Goal: Task Accomplishment & Management: Use online tool/utility

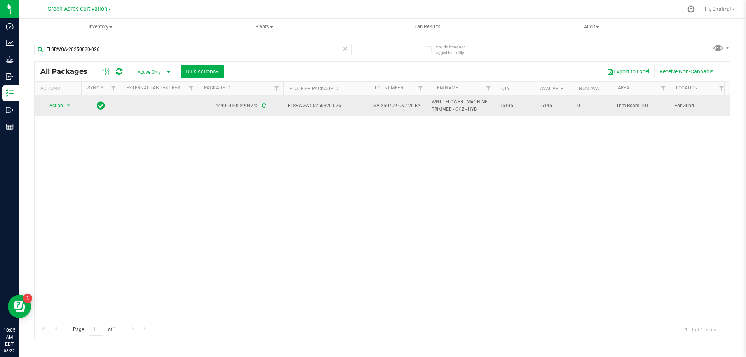
click at [64, 111] on td "Action Action Adjust qty Create package Edit attributes Global inventory Locate…" at bounding box center [58, 105] width 47 height 21
click at [66, 104] on span "select" at bounding box center [68, 106] width 6 height 6
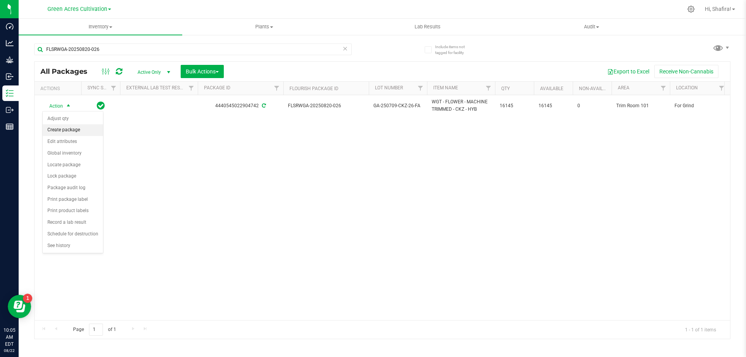
click at [66, 133] on li "Create package" at bounding box center [73, 130] width 60 height 12
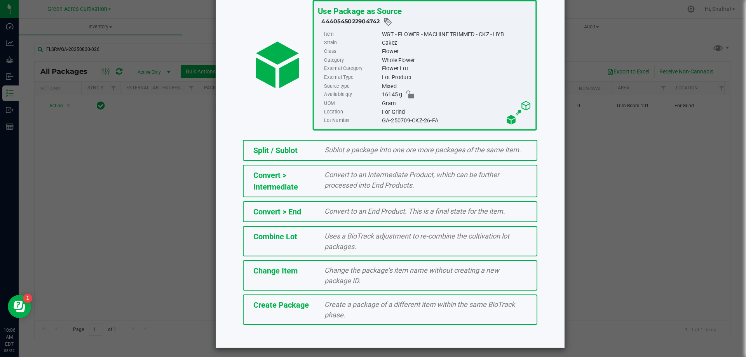
scroll to position [56, 0]
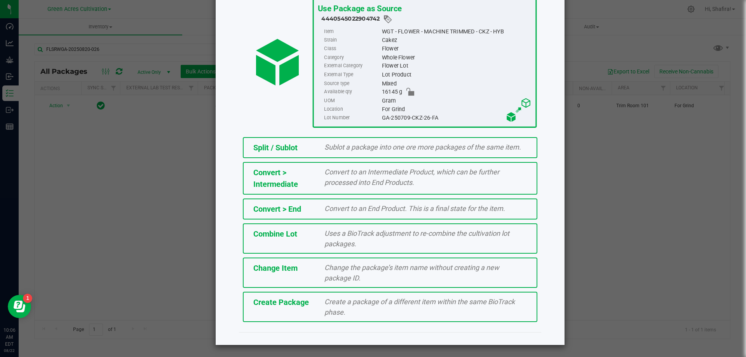
click at [297, 314] on div "Create Package Create a package of a different item within the same BioTrack ph…" at bounding box center [390, 307] width 294 height 30
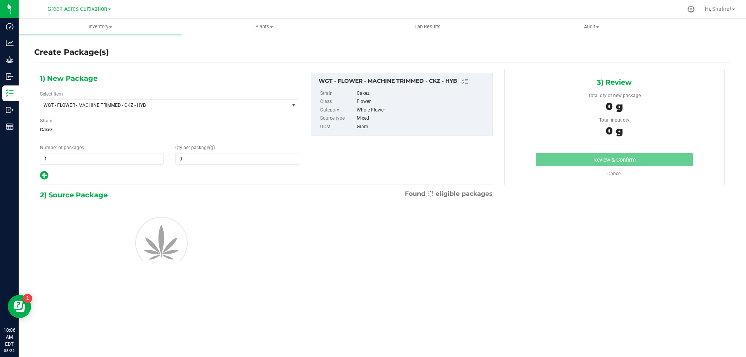
type input "0.0000"
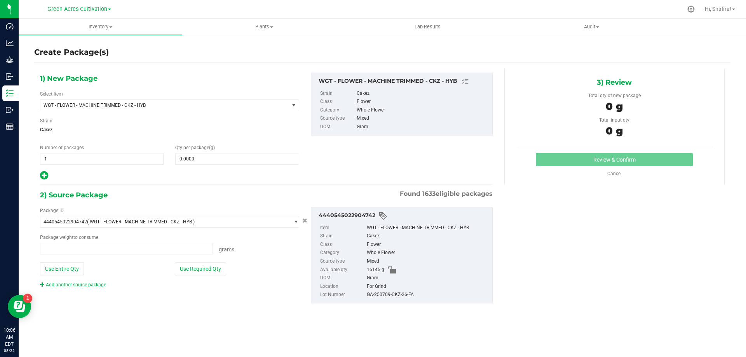
type input "0.0000 g"
click at [229, 100] on span "WGT - FLOWER - MACHINE TRIMMED - CKZ - HYB" at bounding box center [164, 105] width 249 height 11
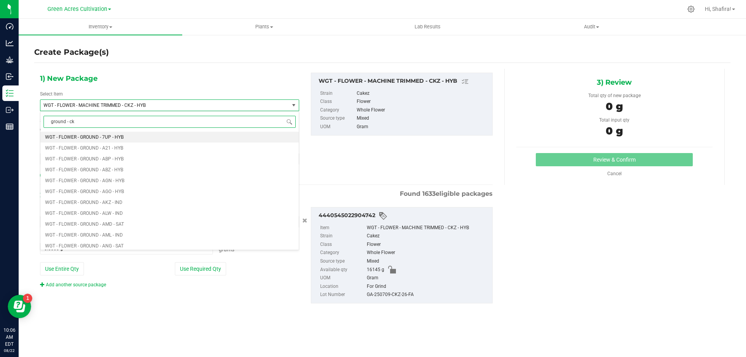
type input "ground - ckz"
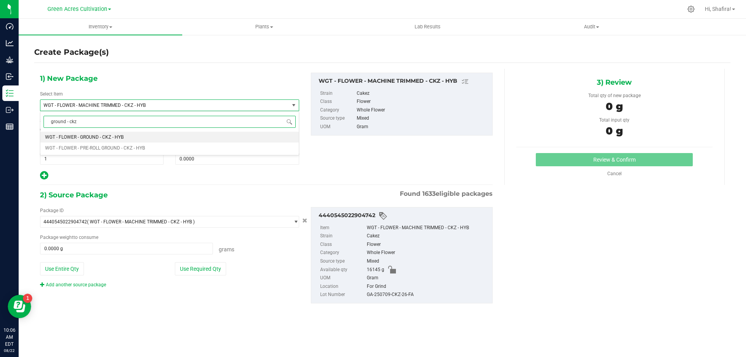
click at [189, 139] on li "WGT - FLOWER - GROUND - CKZ - HYB" at bounding box center [169, 137] width 258 height 11
type input "0.0000"
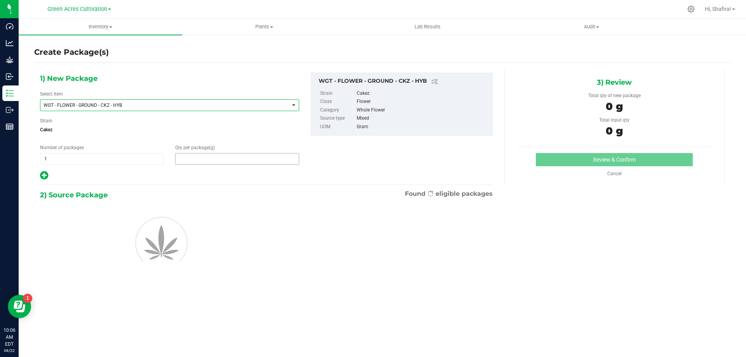
click at [213, 162] on span at bounding box center [236, 159] width 123 height 12
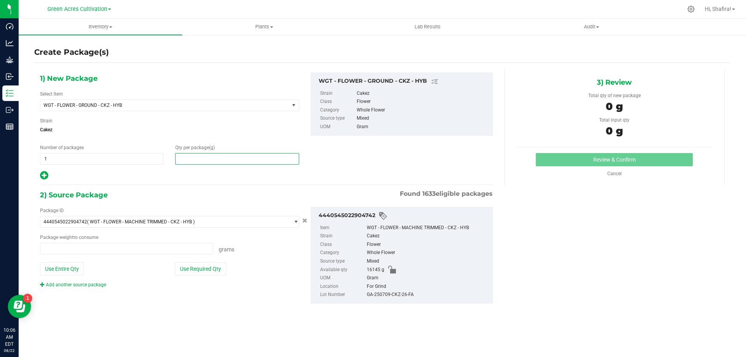
type input "0.0000 g"
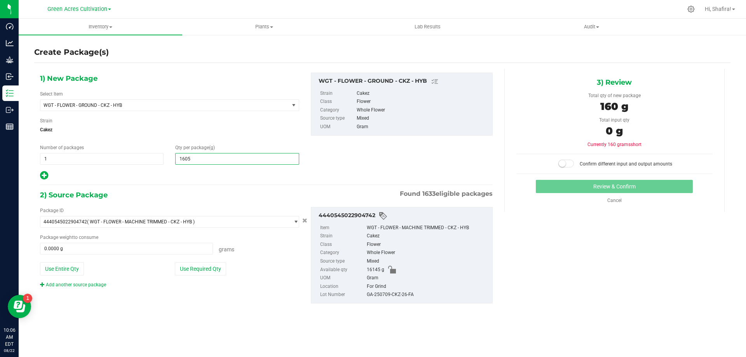
type input "16050"
type input "16,050.0000"
click at [186, 276] on div "Package ID 4440545022904742 ( WGT - FLOWER - MACHINE TRIMMED - CKZ - HYB ) 0004…" at bounding box center [169, 247] width 271 height 81
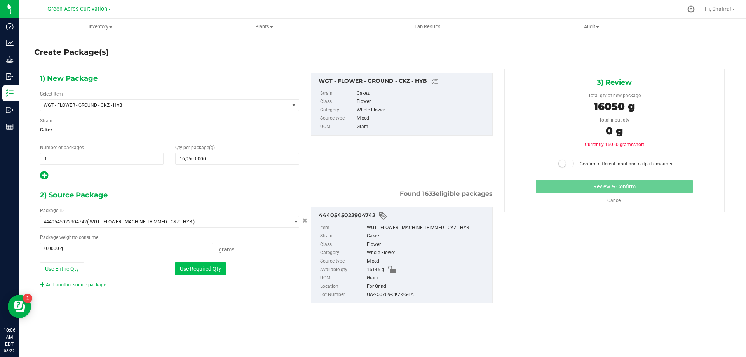
click at [189, 273] on button "Use Required Qty" at bounding box center [200, 268] width 51 height 13
type input "16050.0000 g"
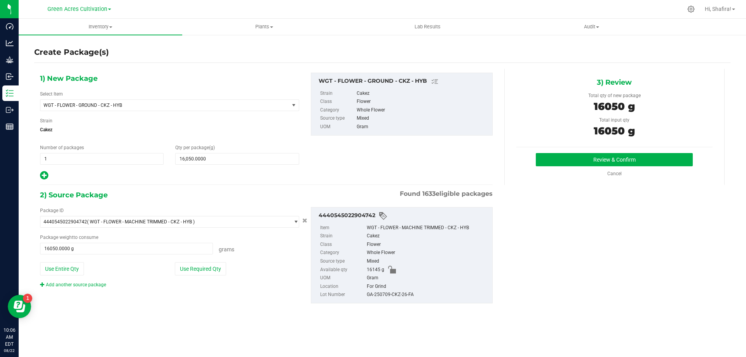
click at [395, 298] on div "GA-250709-CKZ-26-FA" at bounding box center [428, 294] width 122 height 9
click at [395, 297] on div "GA-250709-CKZ-26-FA" at bounding box center [428, 294] width 122 height 9
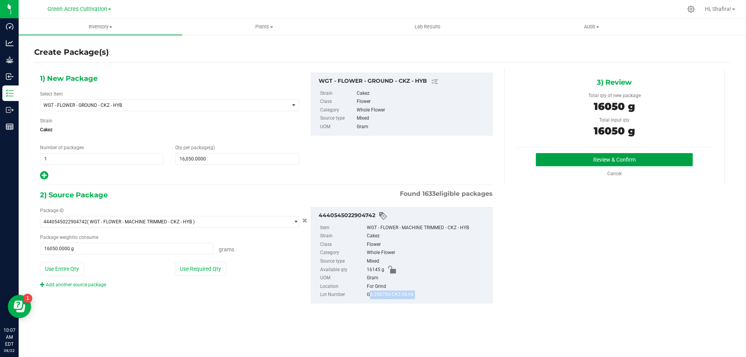
click at [612, 163] on button "Review & Confirm" at bounding box center [613, 159] width 157 height 13
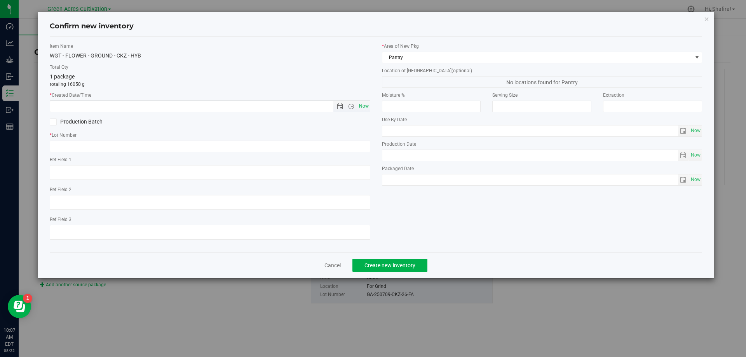
click at [367, 108] on span "Now" at bounding box center [363, 106] width 13 height 11
type input "[DATE] 10:07 AM"
paste input "GA-250709-CKZ-26-FA"
type input "GA-250709-CKZ-26-GF"
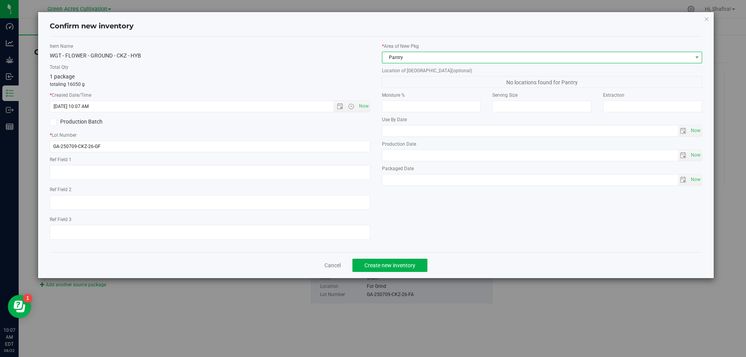
click at [439, 59] on span "Pantry" at bounding box center [537, 57] width 310 height 11
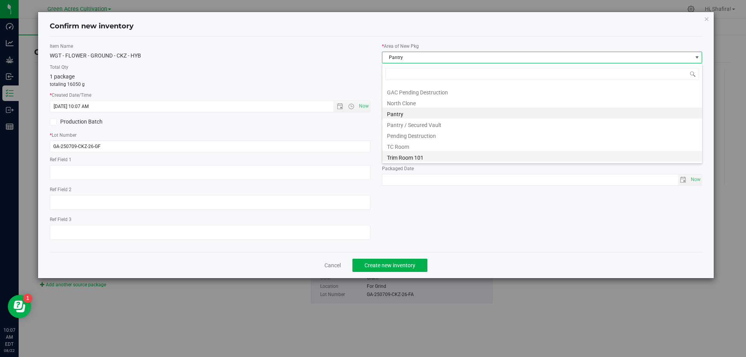
scroll to position [107, 0]
click at [415, 162] on li "Trim Room 101" at bounding box center [542, 156] width 320 height 11
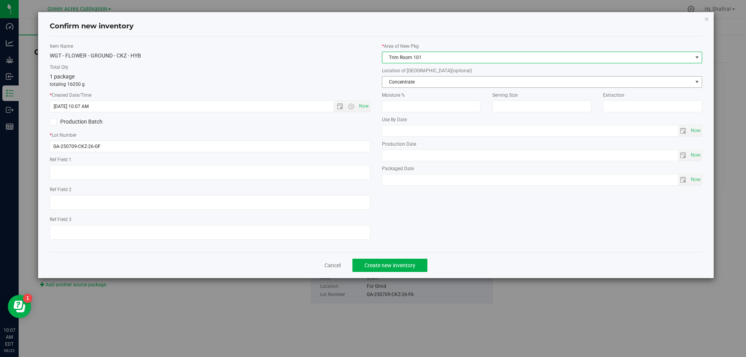
click at [418, 85] on span "Concentrate" at bounding box center [537, 81] width 310 height 11
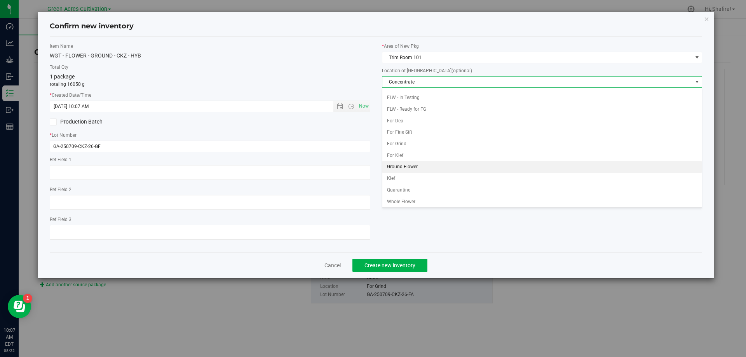
scroll to position [80, 0]
click at [416, 170] on li "Ground Flower" at bounding box center [542, 166] width 320 height 12
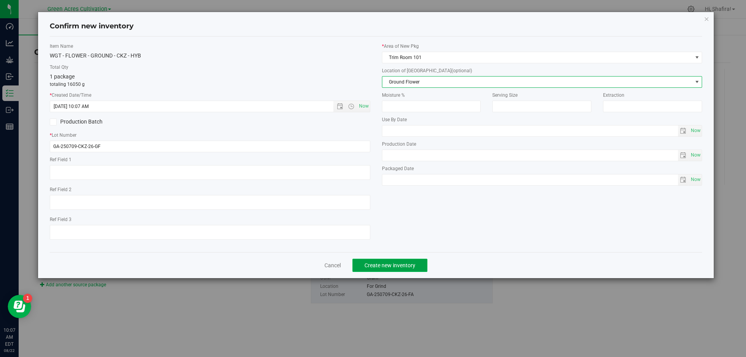
click at [398, 270] on button "Create new inventory" at bounding box center [389, 265] width 75 height 13
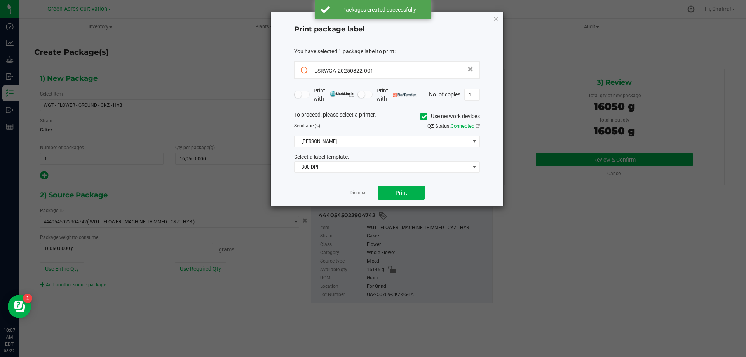
click at [422, 116] on icon at bounding box center [423, 116] width 5 height 0
click at [0, 0] on input "Use network devices" at bounding box center [0, 0] width 0 height 0
click at [398, 146] on span at bounding box center [381, 141] width 175 height 11
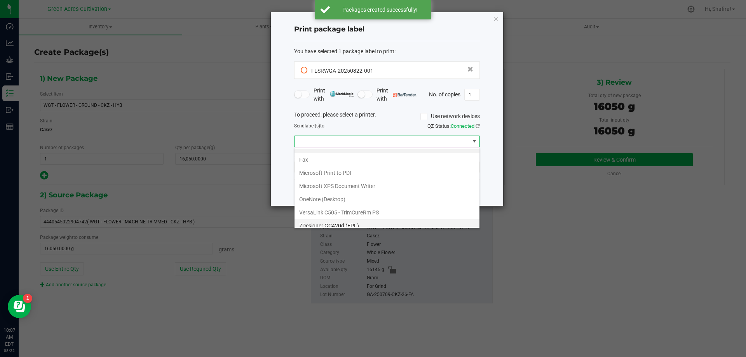
scroll to position [15, 0]
click at [361, 221] on \(EPL\) "ZDesigner GC420d (EPL)" at bounding box center [386, 220] width 185 height 13
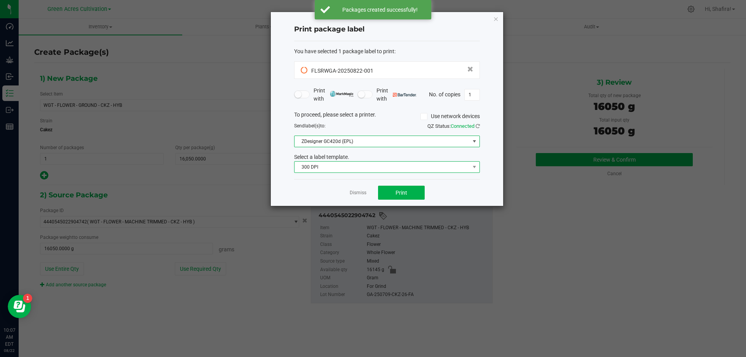
click at [365, 165] on span "300 DPI" at bounding box center [381, 167] width 175 height 11
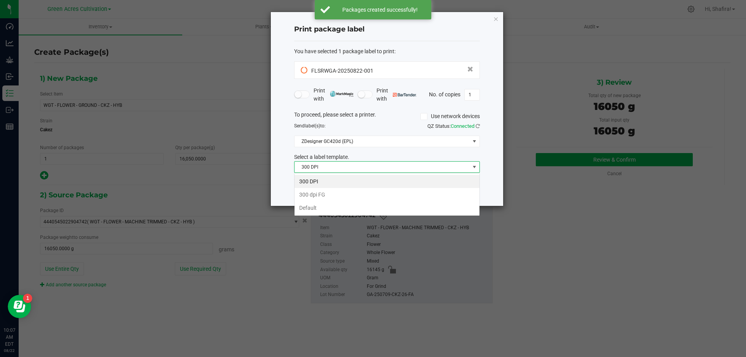
scroll to position [12, 186]
click at [349, 209] on li "Default" at bounding box center [386, 207] width 185 height 13
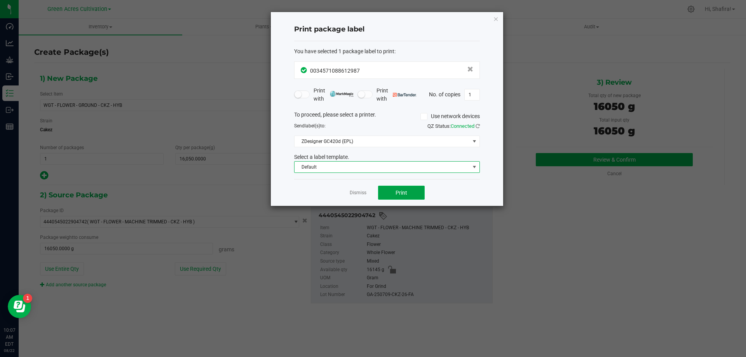
click at [396, 193] on span "Print" at bounding box center [401, 193] width 12 height 6
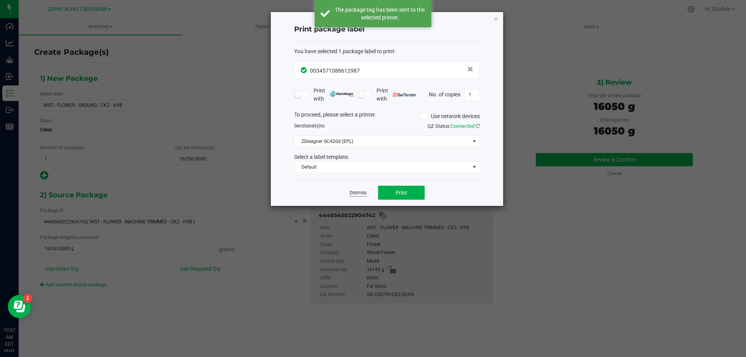
click at [358, 193] on link "Dismiss" at bounding box center [357, 193] width 17 height 7
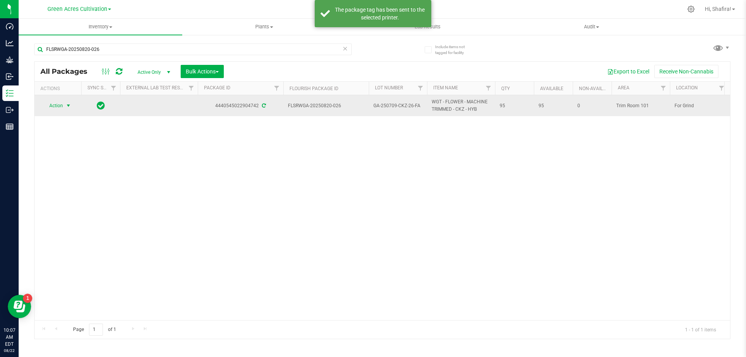
click at [57, 104] on span "Action" at bounding box center [52, 105] width 21 height 11
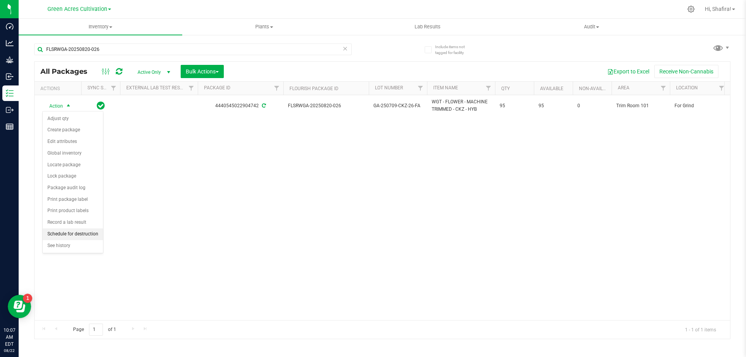
click at [66, 230] on li "Schedule for destruction" at bounding box center [73, 234] width 60 height 12
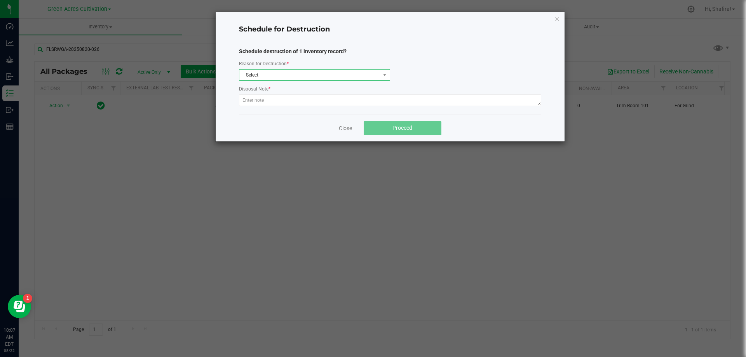
click at [273, 80] on span "Select" at bounding box center [309, 75] width 141 height 11
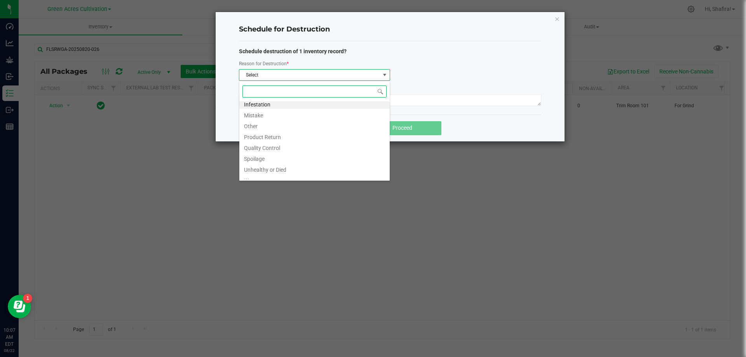
scroll to position [9, 0]
click at [279, 173] on li "Waste" at bounding box center [314, 173] width 150 height 11
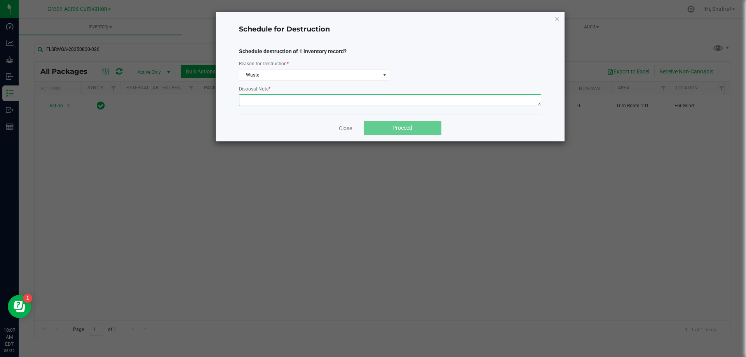
click at [301, 99] on textarea at bounding box center [390, 100] width 302 height 12
type textarea "POST GRINDER WASTE"
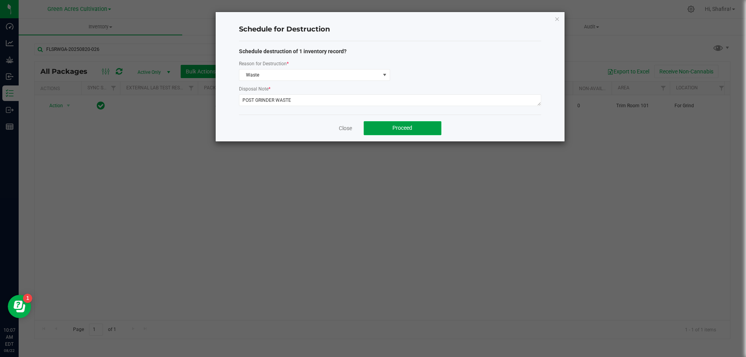
click at [433, 125] on button "Proceed" at bounding box center [402, 128] width 78 height 14
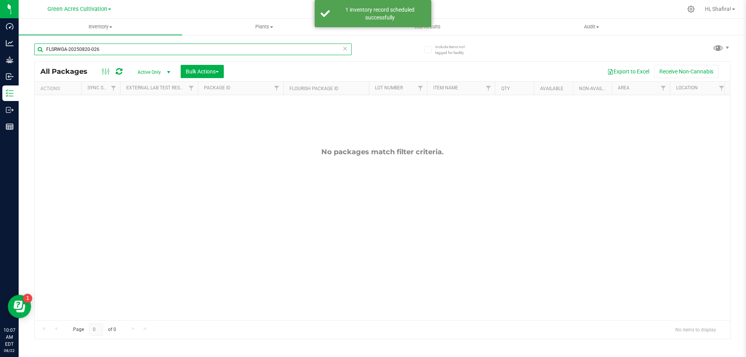
click at [143, 51] on input "FLSRWGA-20250820-026" at bounding box center [192, 49] width 317 height 12
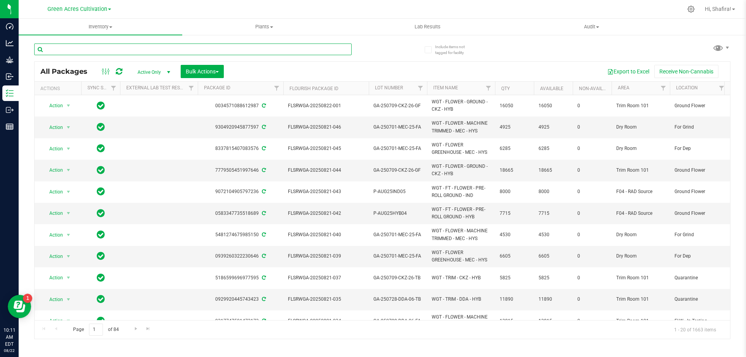
paste input "GA-250709-CKZ-26-FA"
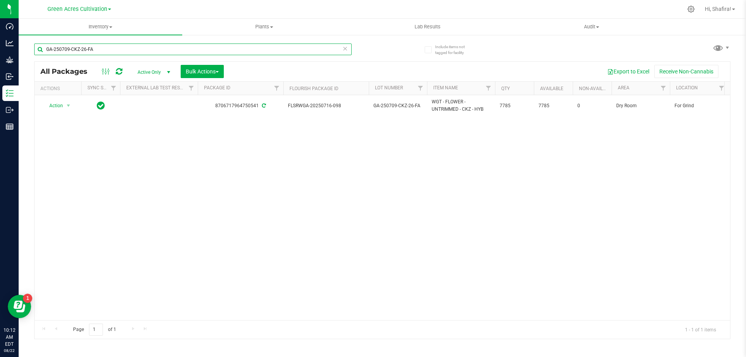
click at [120, 47] on input "GA-250709-CKZ-26-FA" at bounding box center [192, 49] width 317 height 12
paste input "FLSRWGA-20250812-036"
click at [120, 50] on input "FLSRWGA-20250812-036" at bounding box center [192, 49] width 317 height 12
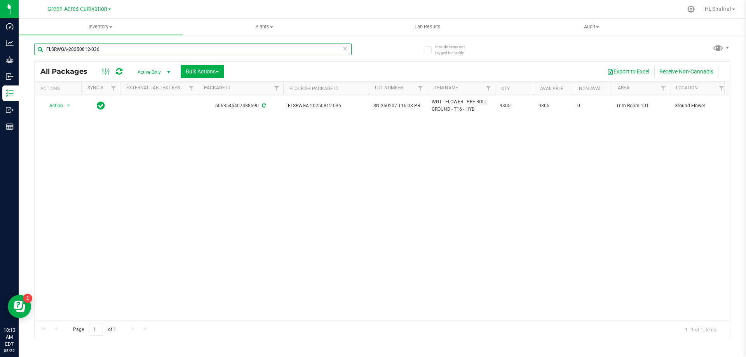
click at [120, 50] on input "FLSRWGA-20250812-036" at bounding box center [192, 49] width 317 height 12
paste input "604-017"
click at [109, 48] on div "FLSRWGA-20250604-017" at bounding box center [208, 49] width 348 height 25
click at [109, 48] on input "FLSRWGA-20250604-017" at bounding box center [192, 49] width 317 height 12
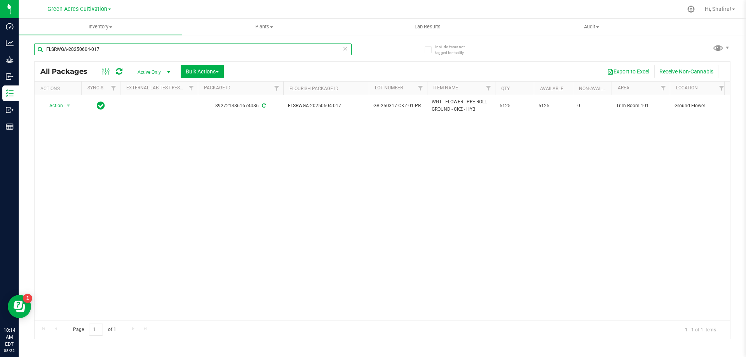
click at [109, 48] on input "FLSRWGA-20250604-017" at bounding box center [192, 49] width 317 height 12
paste input "21"
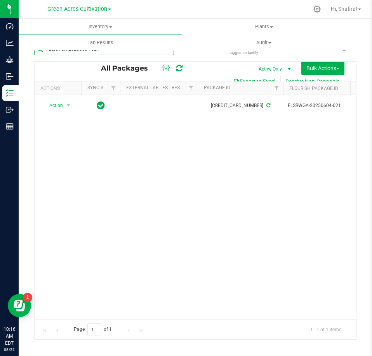
click at [118, 54] on input "FLSRWGA-20250604-021" at bounding box center [104, 49] width 140 height 12
paste input "10-028"
click at [120, 53] on input "FLSRWGA-20250610-028" at bounding box center [104, 49] width 140 height 12
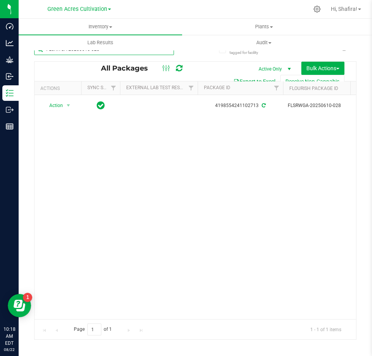
click at [120, 54] on input "FLSRWGA-20250610-028" at bounding box center [104, 49] width 140 height 12
paste input "820-012"
click at [137, 54] on input "FLSRWGA-20250820-012" at bounding box center [104, 49] width 140 height 12
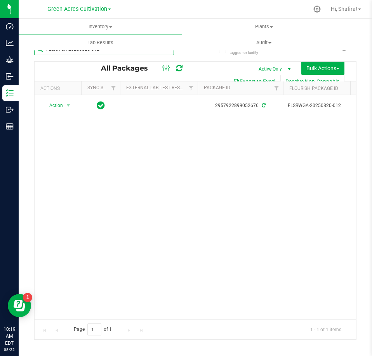
click at [137, 54] on input "FLSRWGA-20250820-012" at bounding box center [104, 49] width 140 height 12
paste input "728-024"
click at [120, 52] on input "FLSRWGA-20250728-024" at bounding box center [104, 49] width 140 height 12
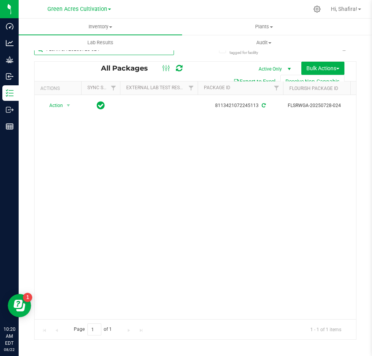
paste input "807-012"
type input "FLSRWGA-20250807-012"
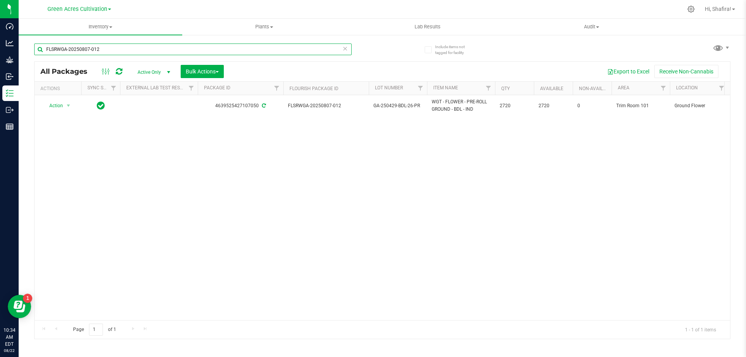
click at [128, 45] on input "FLSRWGA-20250807-012" at bounding box center [192, 49] width 317 height 12
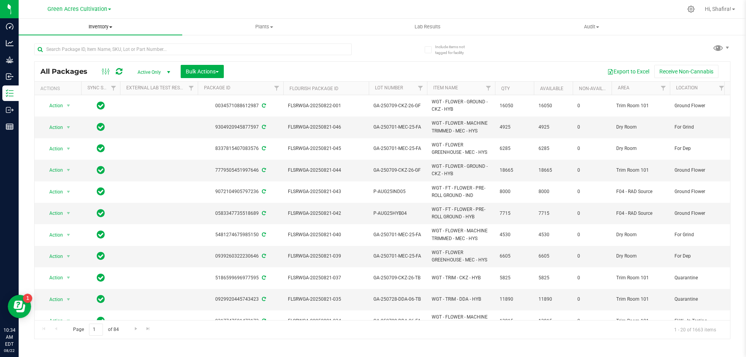
click at [105, 31] on uib-tab-heading "Inventory All packages All inventory Waste log Create inventory" at bounding box center [100, 27] width 163 height 16
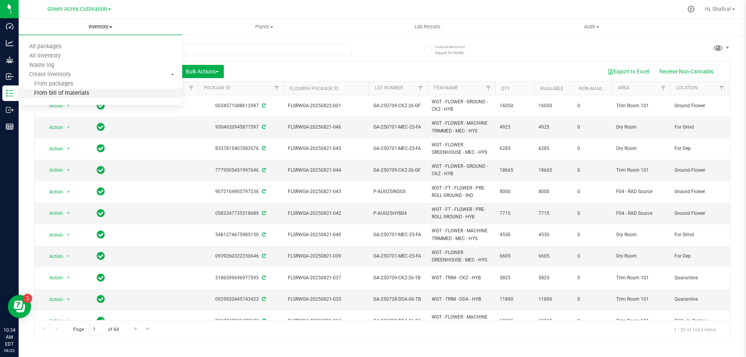
click at [75, 90] on span "From bill of materials" at bounding box center [54, 93] width 70 height 7
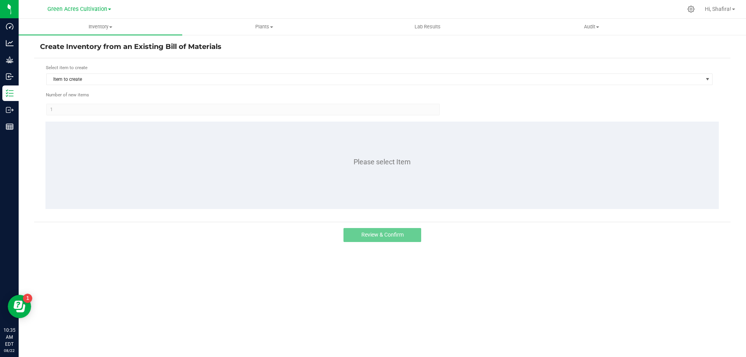
click at [96, 85] on div "Item to create" at bounding box center [379, 79] width 667 height 12
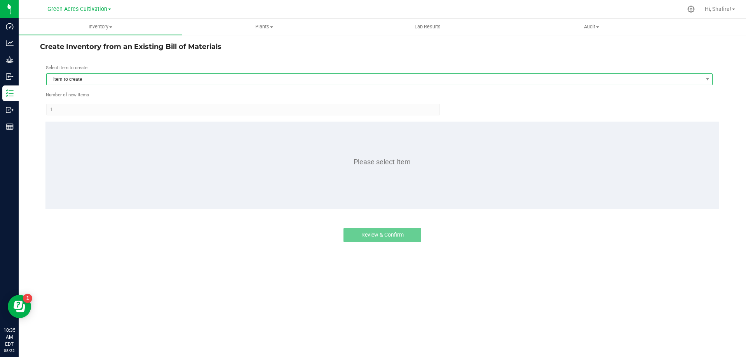
click at [95, 82] on span "Item to create" at bounding box center [374, 79] width 655 height 11
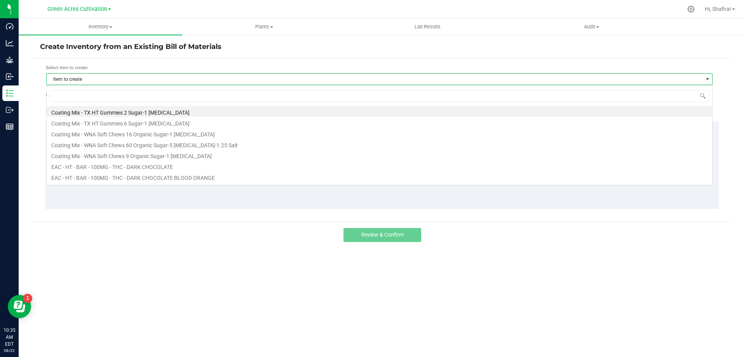
scroll to position [12, 666]
type input "CNT"
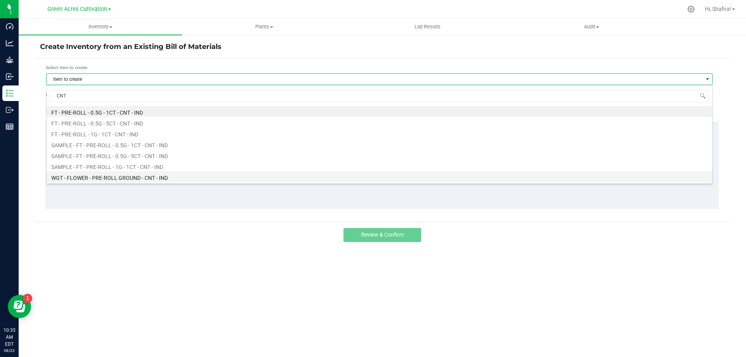
click at [127, 176] on li "WGT - FLOWER - PRE-ROLL GROUND - CNT - IND" at bounding box center [379, 176] width 665 height 11
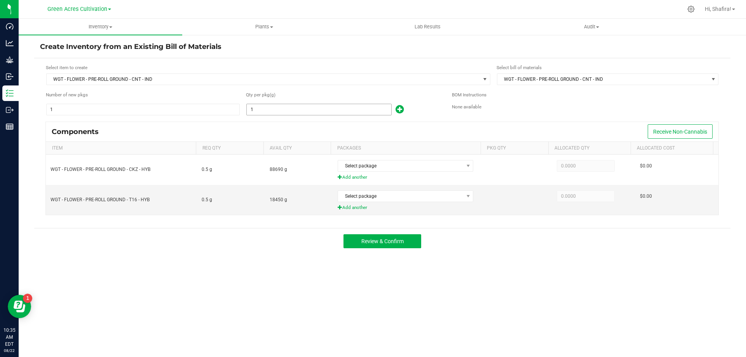
click at [277, 107] on input "1" at bounding box center [319, 109] width 144 height 11
type input "2"
type input "8,125.0000"
click at [459, 131] on div "Components Receive Non-Cannabis" at bounding box center [382, 131] width 672 height 19
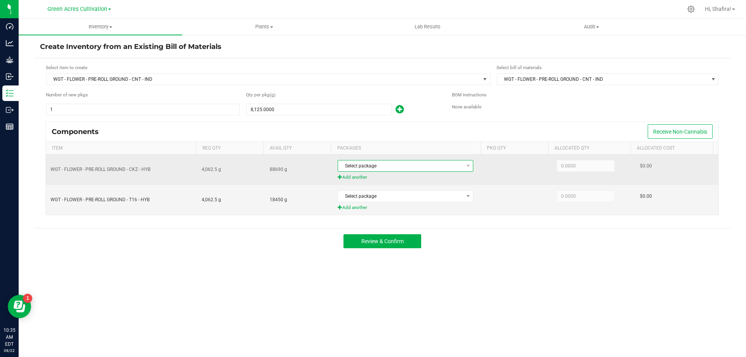
click at [405, 163] on span "Select package" at bounding box center [400, 165] width 125 height 11
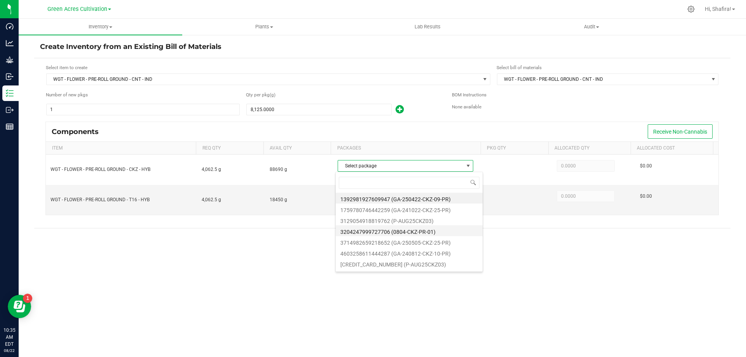
scroll to position [31, 0]
click at [432, 254] on li "8927213861674086 (GA-250317-CKZ-01-PR)" at bounding box center [409, 254] width 147 height 11
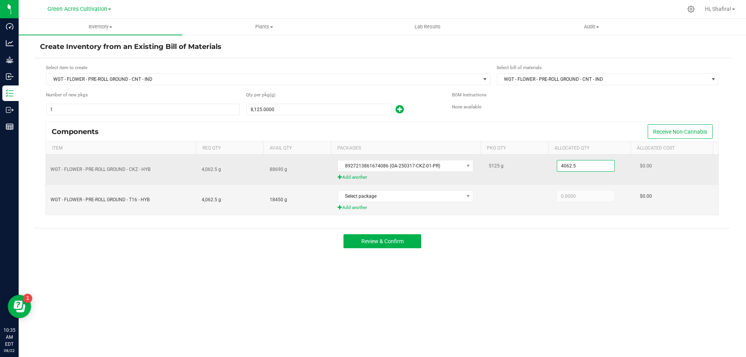
click at [580, 166] on input "4062.5" at bounding box center [585, 165] width 57 height 11
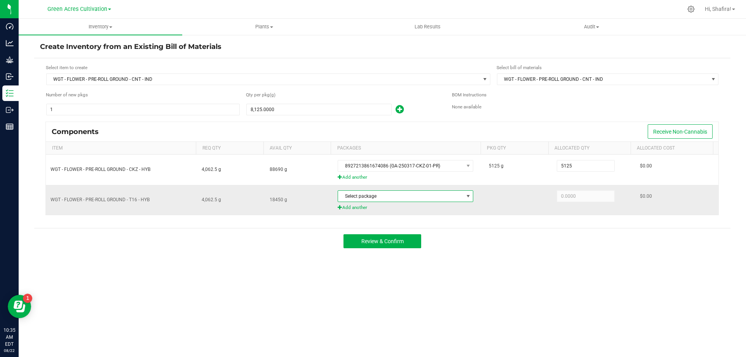
type input "5,125.0000"
click at [423, 198] on span "Select package" at bounding box center [400, 196] width 125 height 11
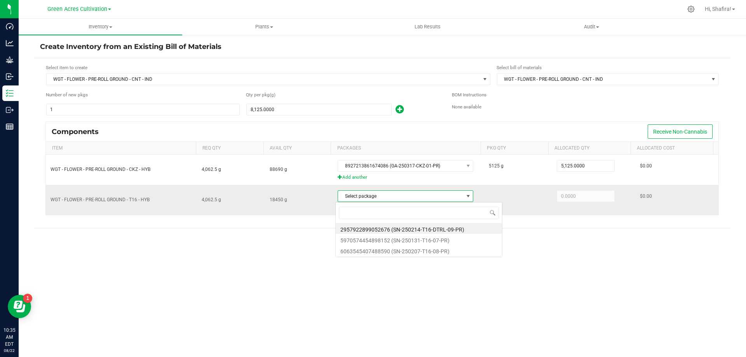
scroll to position [12, 134]
click at [424, 247] on li "6063545407488590 (SN-250207-T16-08-PR)" at bounding box center [419, 250] width 166 height 11
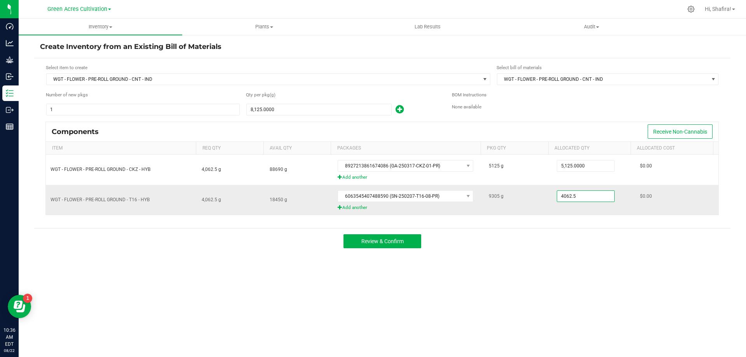
click at [591, 200] on input "4062.5" at bounding box center [585, 196] width 57 height 11
type input "3,000.0000"
click at [607, 253] on div "Review & Confirm" at bounding box center [382, 241] width 696 height 26
click at [412, 243] on button "Review & Confirm" at bounding box center [382, 241] width 78 height 14
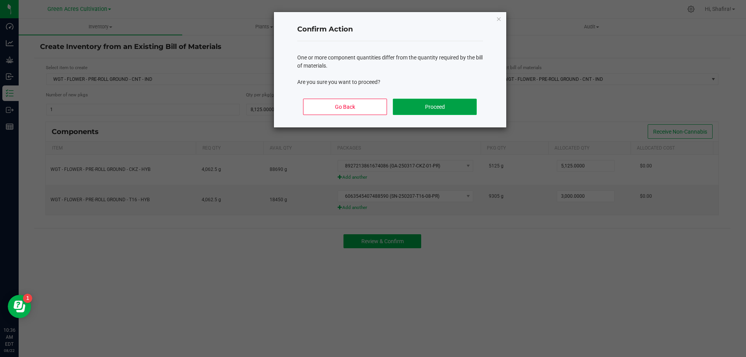
click at [421, 104] on button "Proceed" at bounding box center [434, 107] width 83 height 16
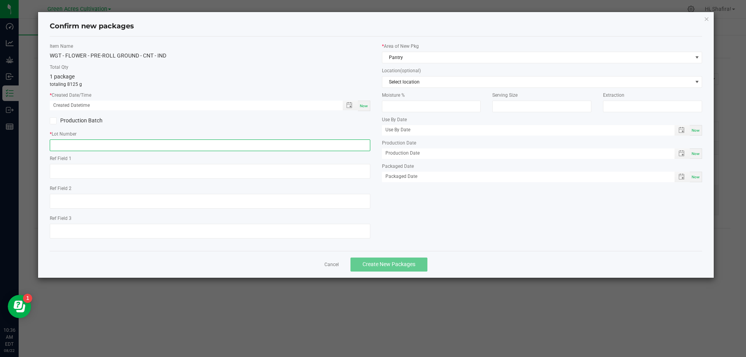
click at [301, 144] on input "text" at bounding box center [210, 145] width 320 height 12
paste input "GA-250822-CNT-01-PR"
type input "GA-250822-CNT-01-PR"
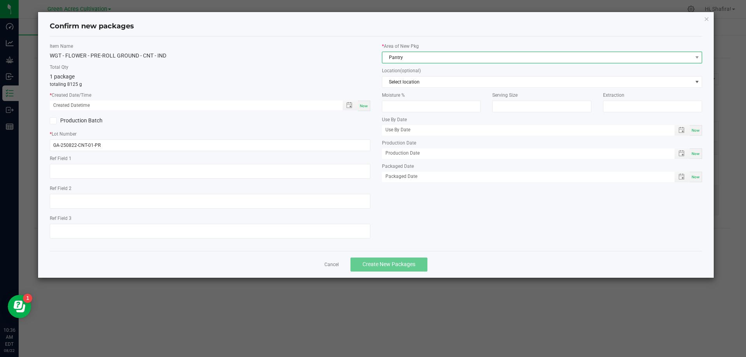
drag, startPoint x: 443, startPoint y: 57, endPoint x: 443, endPoint y: 61, distance: 4.0
click at [443, 57] on span "Pantry" at bounding box center [537, 57] width 310 height 11
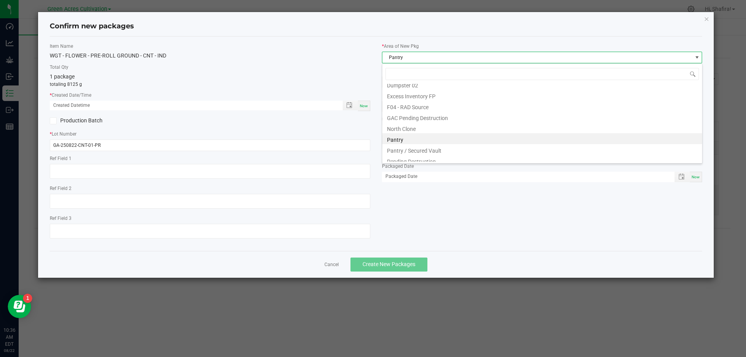
scroll to position [107, 0]
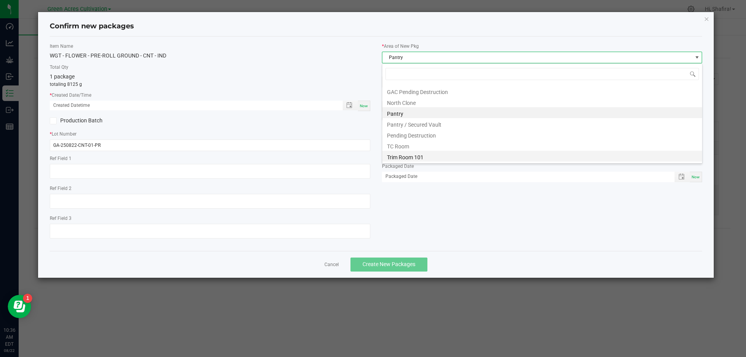
click at [414, 151] on li "Trim Room 101" at bounding box center [542, 156] width 320 height 11
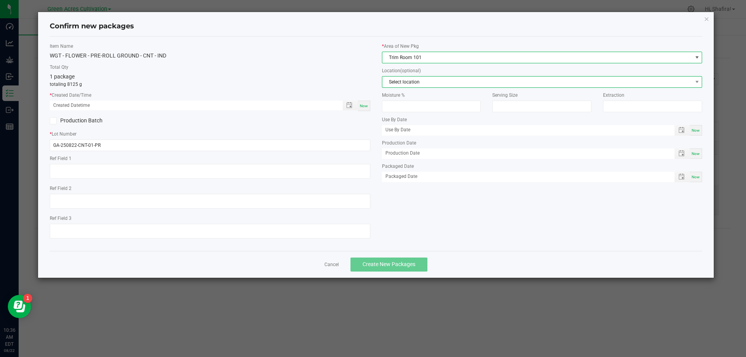
click at [427, 79] on span "Select location" at bounding box center [537, 81] width 310 height 11
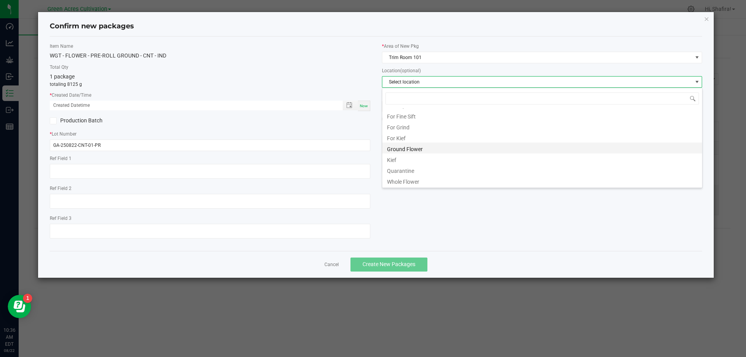
click at [428, 149] on li "Ground Flower" at bounding box center [542, 148] width 320 height 11
click at [364, 106] on span "Now" at bounding box center [364, 106] width 8 height 4
type input "[DATE] 10:36 AM"
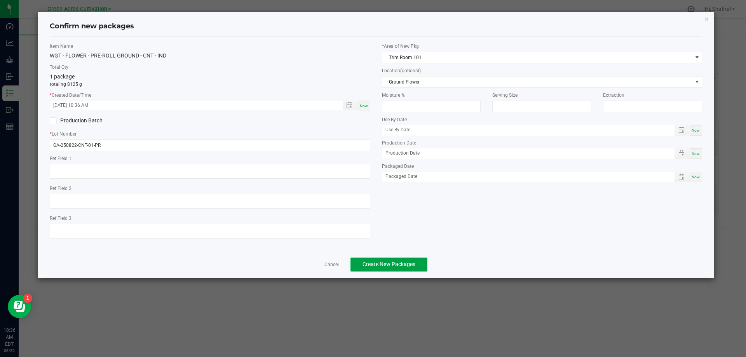
click at [388, 265] on span "Create New Packages" at bounding box center [388, 264] width 53 height 6
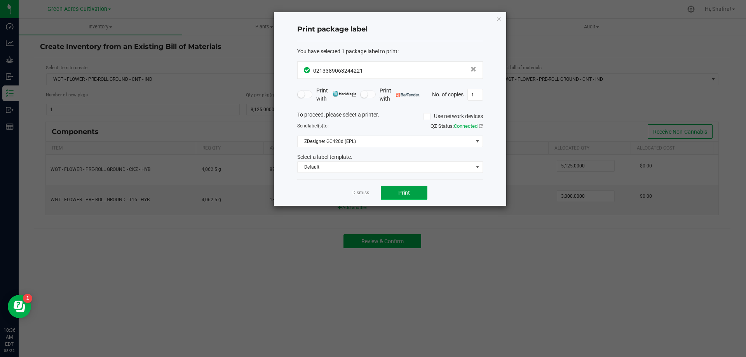
click at [419, 196] on button "Print" at bounding box center [404, 193] width 47 height 14
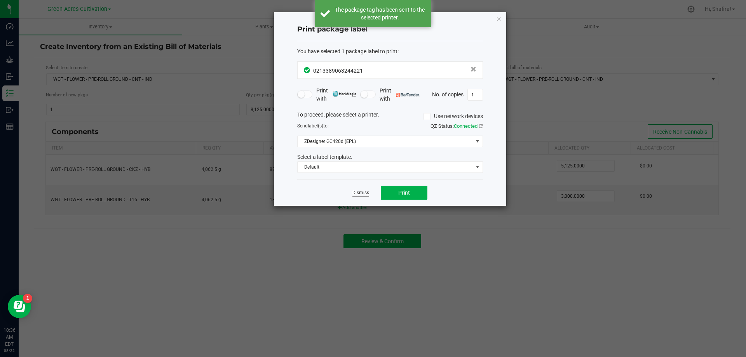
click at [357, 191] on link "Dismiss" at bounding box center [360, 193] width 17 height 7
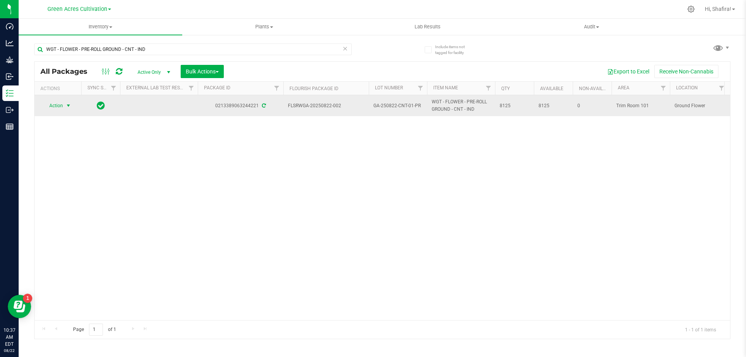
click at [70, 104] on span "select" at bounding box center [68, 106] width 6 height 6
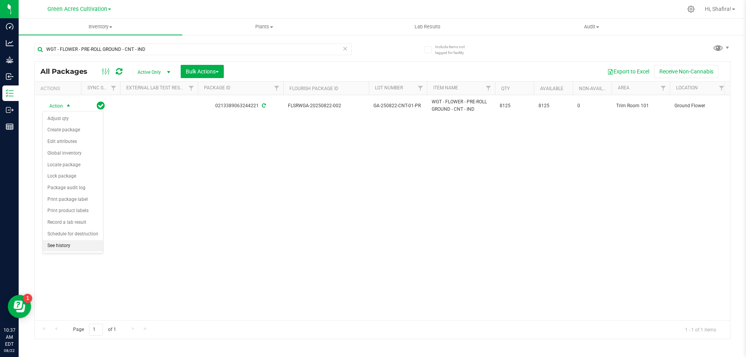
click at [74, 247] on li "See history" at bounding box center [73, 246] width 60 height 12
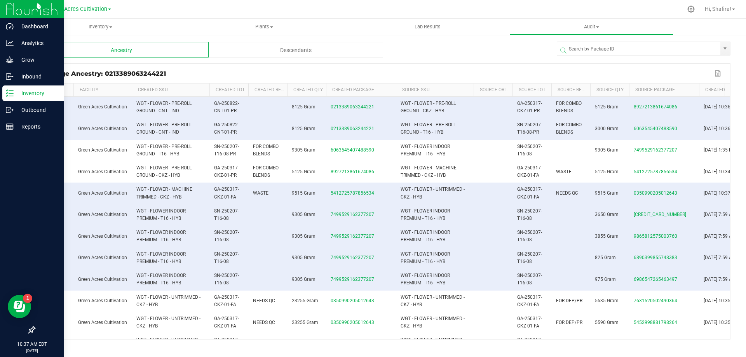
click at [23, 89] on p "Inventory" at bounding box center [37, 93] width 47 height 9
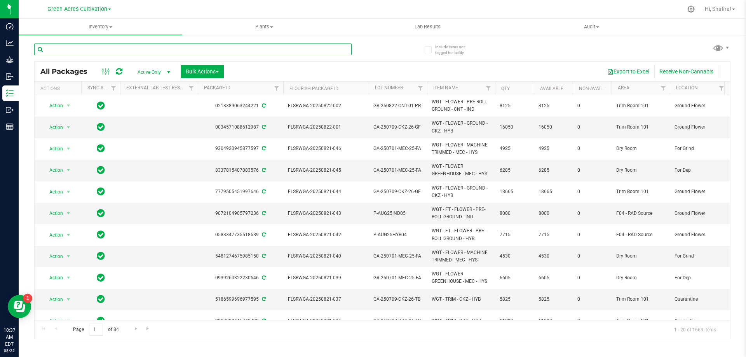
click at [90, 49] on input "text" at bounding box center [192, 49] width 317 height 12
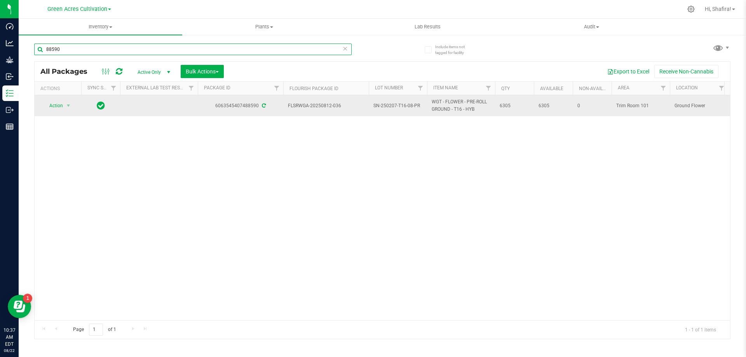
type input "88590"
click at [64, 107] on span "select" at bounding box center [69, 105] width 10 height 11
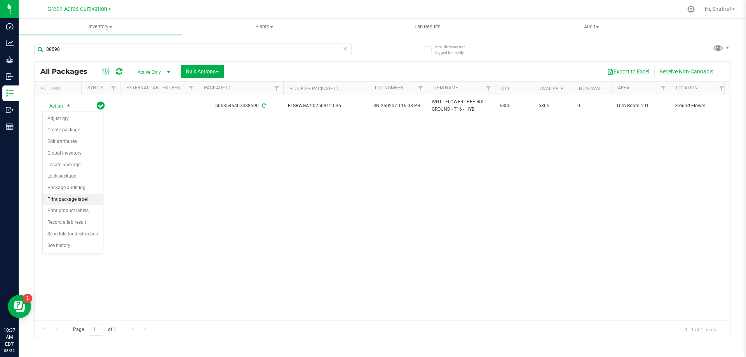
click at [70, 203] on li "Print package label" at bounding box center [73, 200] width 60 height 12
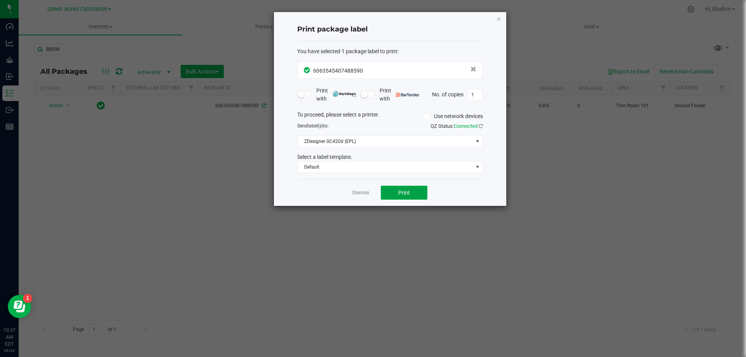
click at [409, 194] on span "Print" at bounding box center [404, 193] width 12 height 6
click at [368, 193] on link "Dismiss" at bounding box center [360, 193] width 17 height 7
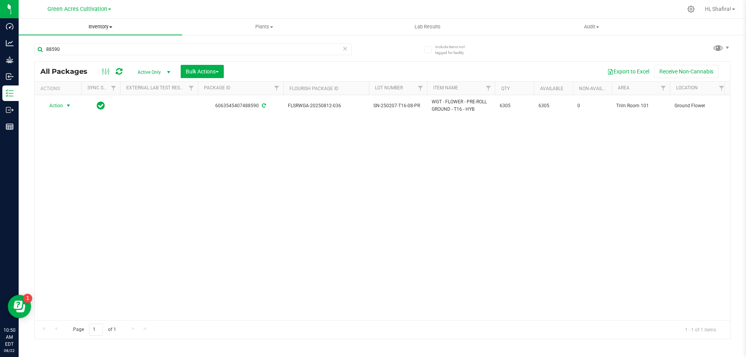
click at [104, 24] on span "Inventory" at bounding box center [100, 26] width 163 height 7
click at [85, 93] on span "From bill of materials" at bounding box center [54, 93] width 70 height 7
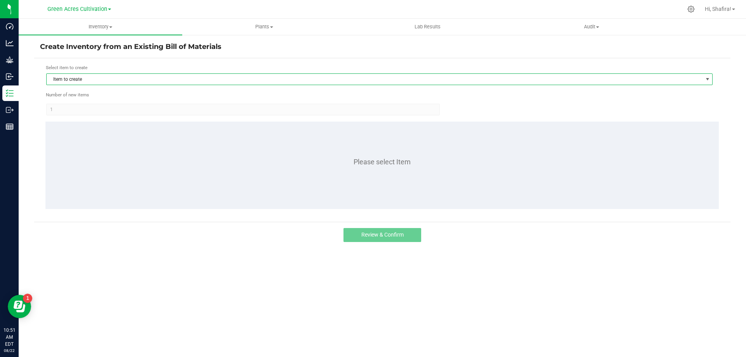
click at [113, 80] on span "Item to create" at bounding box center [374, 79] width 655 height 11
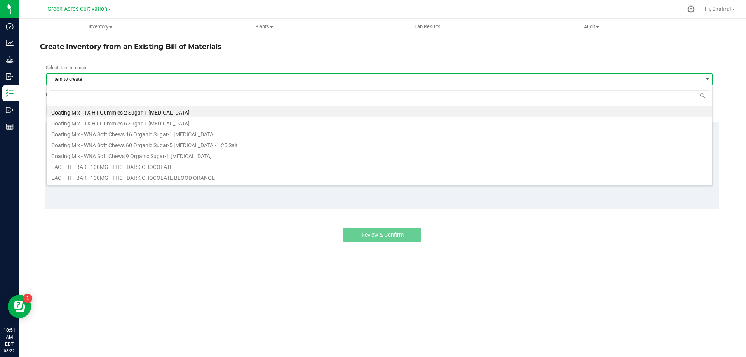
scroll to position [12, 666]
type input "TTP"
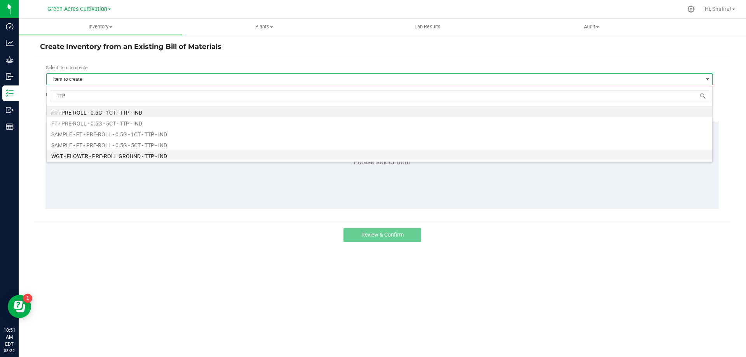
click at [132, 154] on li "WGT - FLOWER - PRE-ROLL GROUND - TTP - IND" at bounding box center [379, 155] width 665 height 11
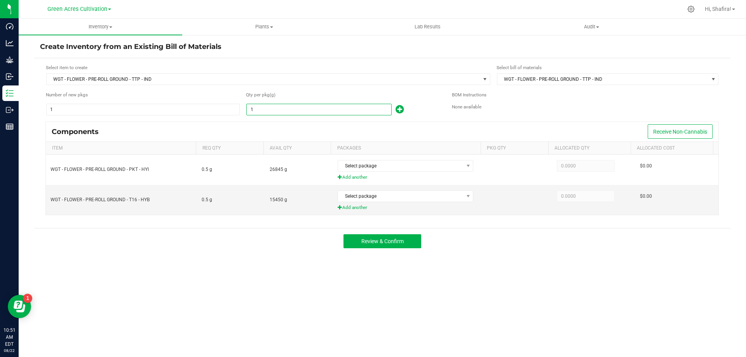
click at [352, 114] on input "1" at bounding box center [319, 109] width 144 height 11
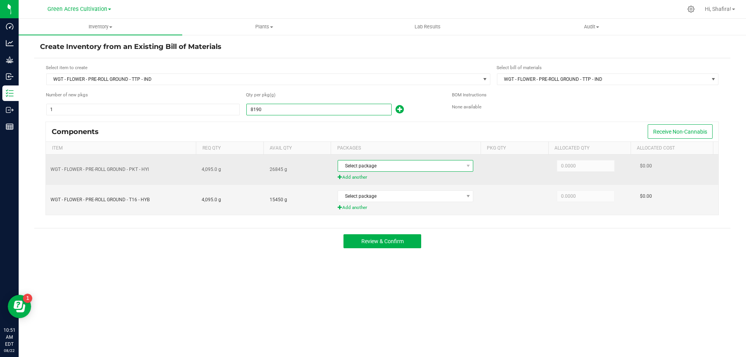
type input "8,190.0000"
click at [411, 172] on span "Select package" at bounding box center [405, 166] width 136 height 12
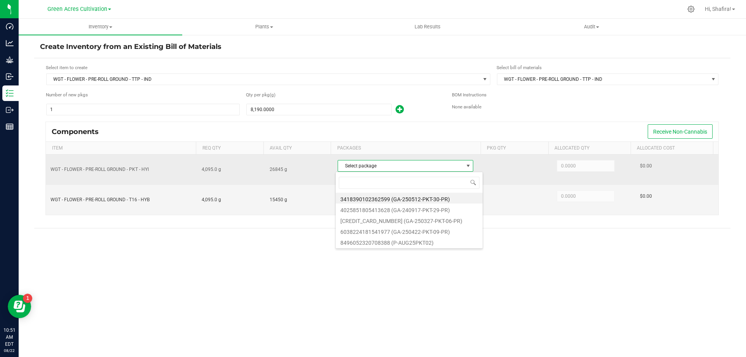
scroll to position [12, 134]
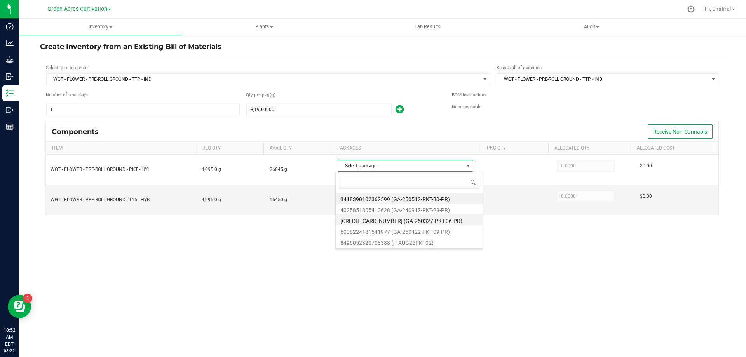
click at [437, 223] on li "[CREDIT_CARD_NUMBER] (GA-250327-PKT-06-PR)" at bounding box center [409, 219] width 147 height 11
type input "3,390.0000"
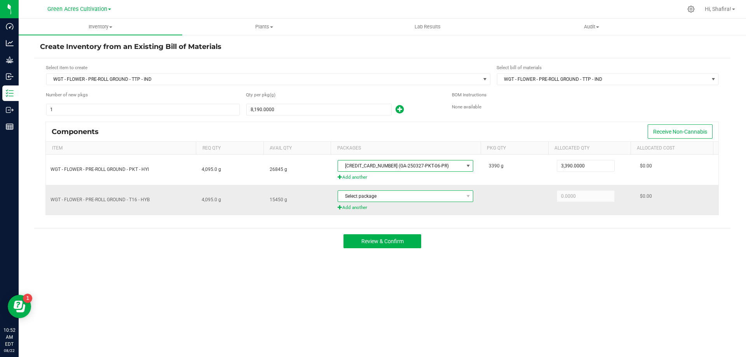
click at [403, 199] on span "Select package" at bounding box center [400, 196] width 125 height 11
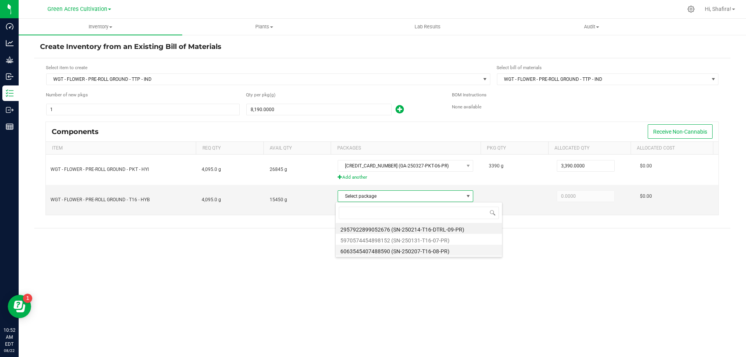
click at [402, 250] on li "6063545407488590 (SN-250207-T16-08-PR)" at bounding box center [419, 250] width 166 height 11
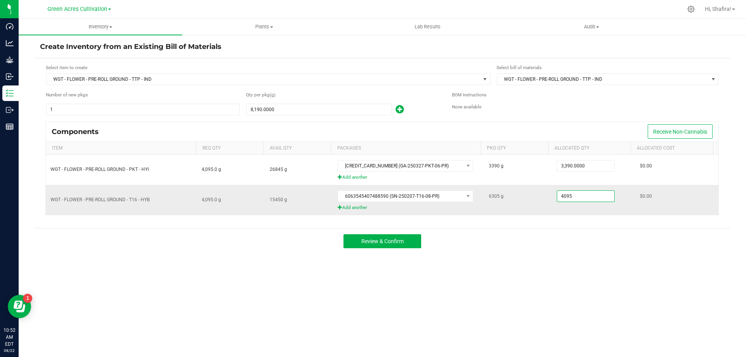
click at [593, 200] on input "4095" at bounding box center [585, 196] width 57 height 11
type input "4,800.0000"
click at [592, 254] on div "Create Inventory from an Existing Bill of Materials Select item to create WGT -…" at bounding box center [382, 155] width 696 height 227
click at [374, 244] on span "Review & Confirm" at bounding box center [382, 241] width 42 height 6
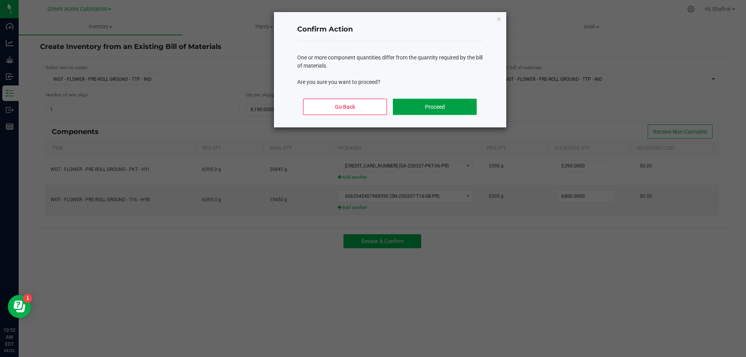
click at [410, 107] on button "Proceed" at bounding box center [434, 107] width 83 height 16
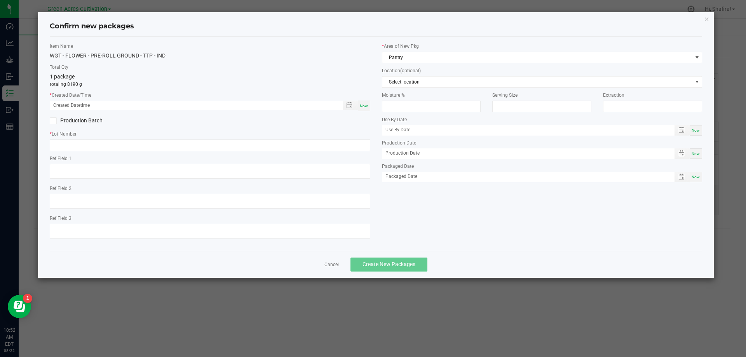
click at [364, 106] on span "Now" at bounding box center [364, 106] width 8 height 4
type input "[DATE] 10:52 AM"
click at [134, 154] on div "Item Name WGT - FLOWER - PRE-ROLL GROUND - TTP - IND Total Qty 1 package totali…" at bounding box center [210, 144] width 332 height 202
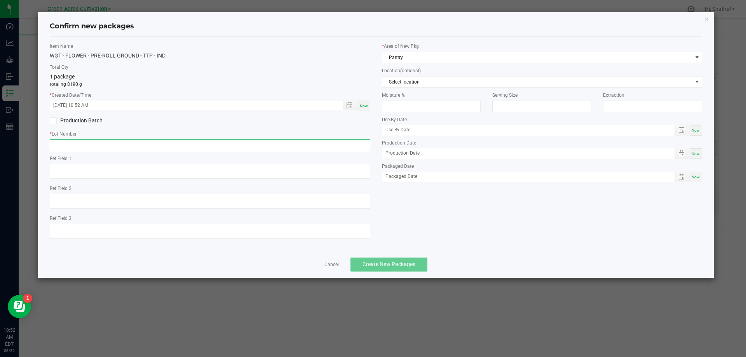
click at [134, 143] on input "text" at bounding box center [210, 145] width 320 height 12
click at [136, 142] on input "GA-250822-TTP-01-PR" at bounding box center [210, 145] width 320 height 12
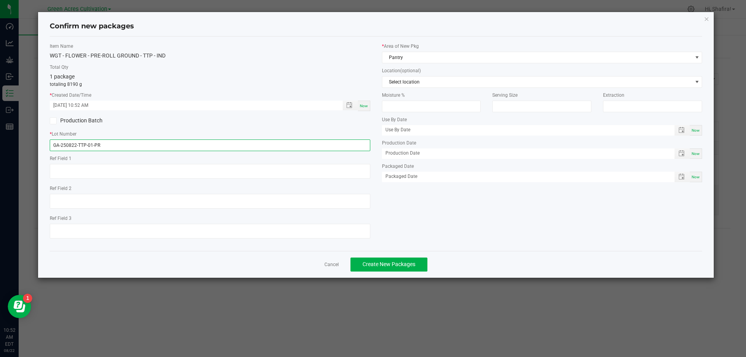
type input "GA-250822-TTP-01-PR"
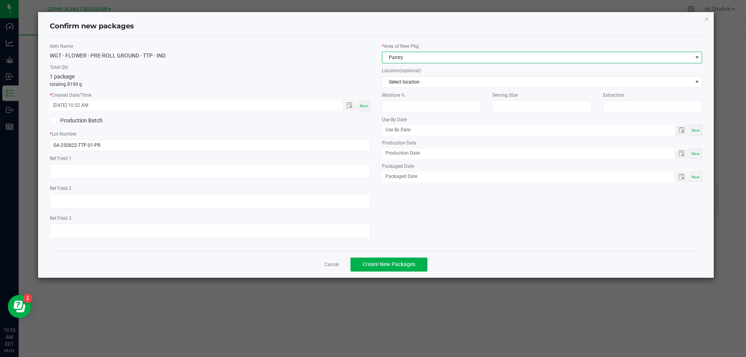
click at [480, 63] on span "Pantry" at bounding box center [537, 57] width 310 height 11
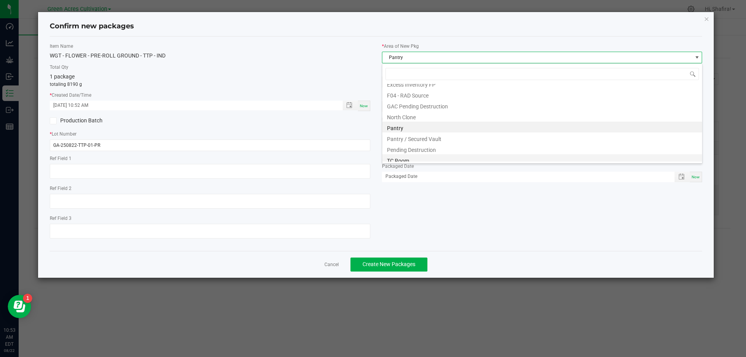
scroll to position [107, 0]
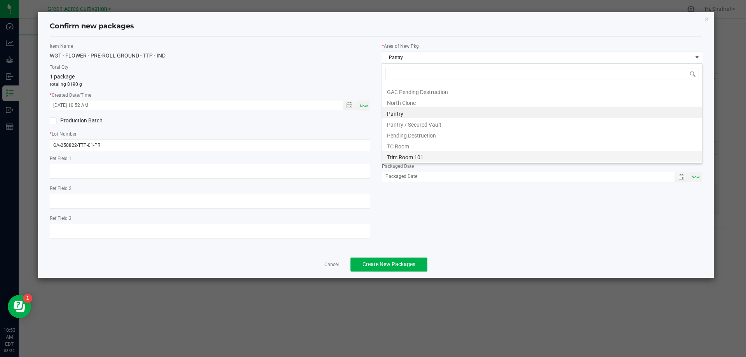
click at [431, 154] on li "Trim Room 101" at bounding box center [542, 156] width 320 height 11
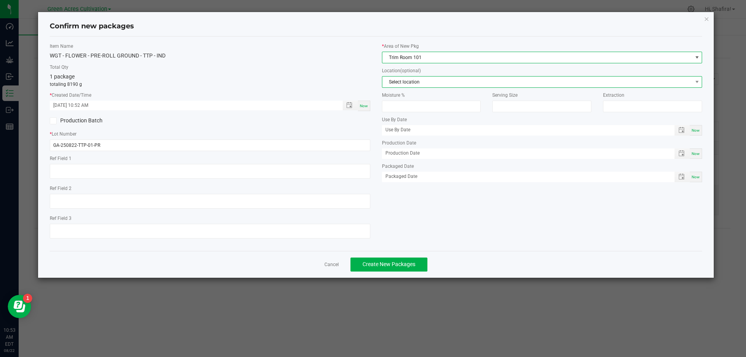
click at [428, 83] on span "Select location" at bounding box center [537, 81] width 310 height 11
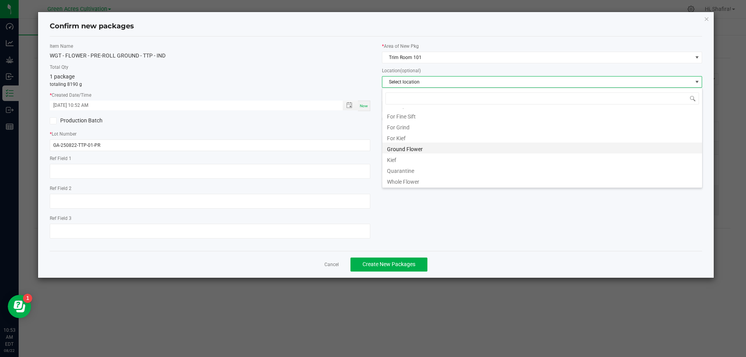
click at [419, 151] on li "Ground Flower" at bounding box center [542, 148] width 320 height 11
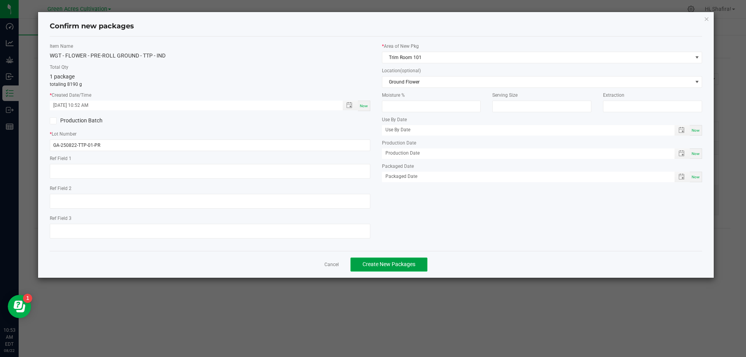
click at [401, 265] on span "Create New Packages" at bounding box center [388, 264] width 53 height 6
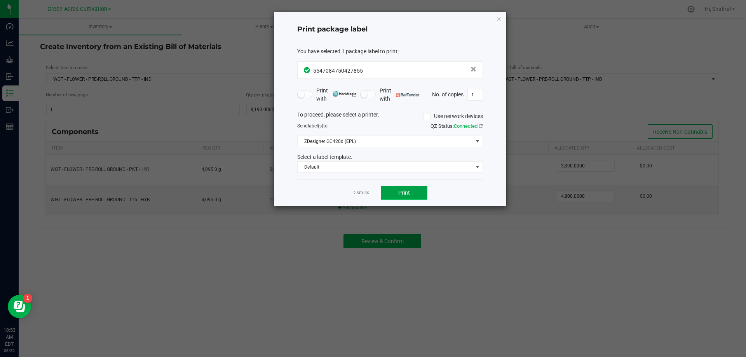
click at [414, 188] on button "Print" at bounding box center [404, 193] width 47 height 14
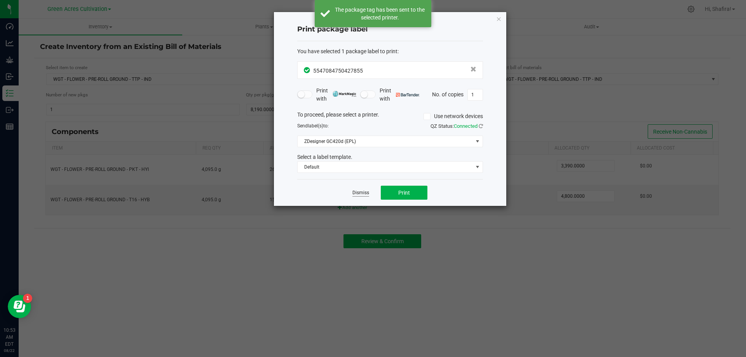
click at [359, 193] on link "Dismiss" at bounding box center [360, 193] width 17 height 7
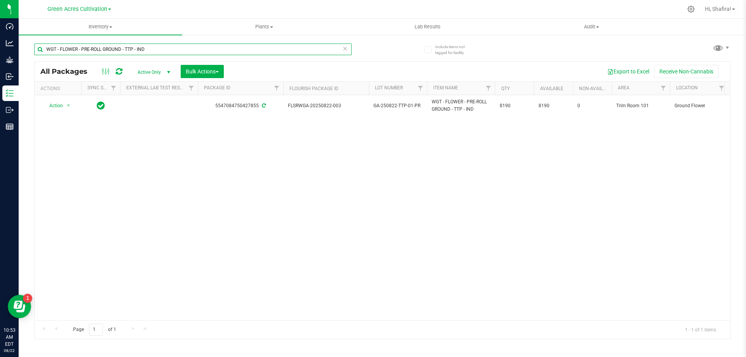
click at [176, 46] on input "WGT - FLOWER - PRE-ROLL GROUND - TTP - IND" at bounding box center [192, 49] width 317 height 12
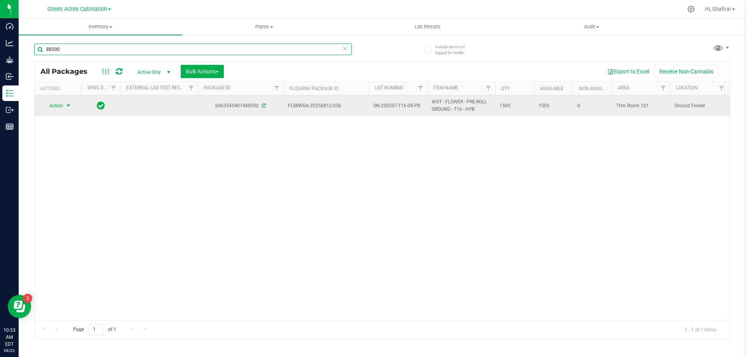
type input "88590"
click at [54, 103] on span "Action" at bounding box center [52, 105] width 21 height 11
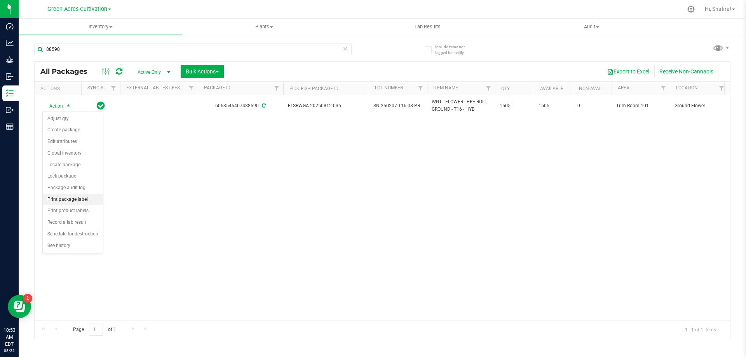
click at [69, 198] on li "Print package label" at bounding box center [73, 200] width 60 height 12
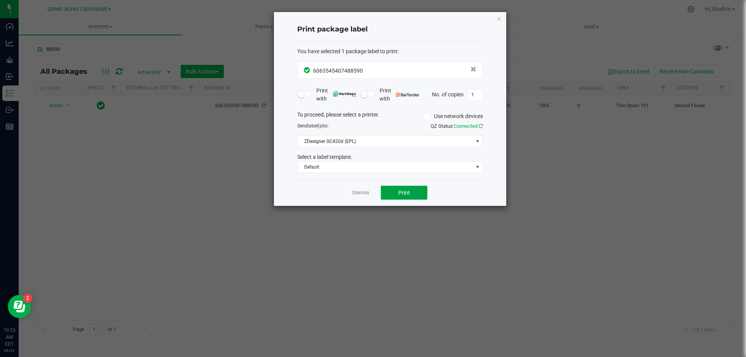
click at [403, 193] on span "Print" at bounding box center [404, 193] width 12 height 6
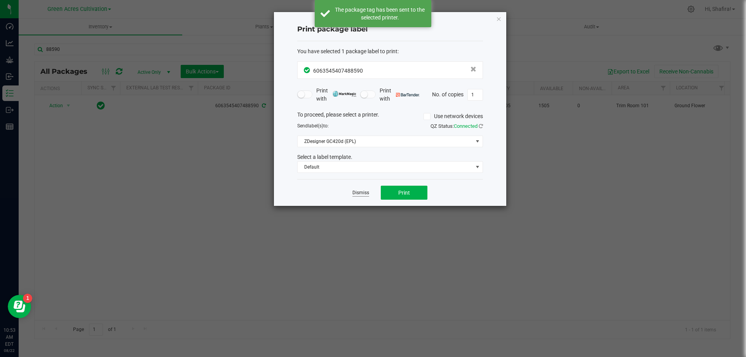
click at [357, 193] on link "Dismiss" at bounding box center [360, 193] width 17 height 7
